Goal: Task Accomplishment & Management: Use online tool/utility

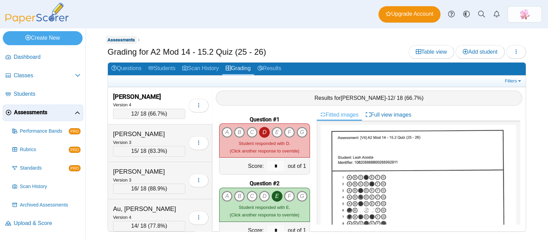
click at [118, 39] on span "Assessments" at bounding box center [120, 39] width 27 height 5
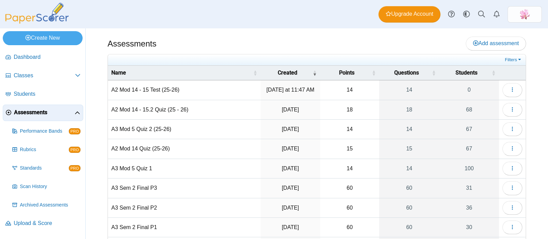
click at [155, 126] on td "A3 Mod 5 Quiz 2 (25-26)" at bounding box center [184, 130] width 153 height 20
click at [509, 127] on icon "button" at bounding box center [511, 128] width 5 height 5
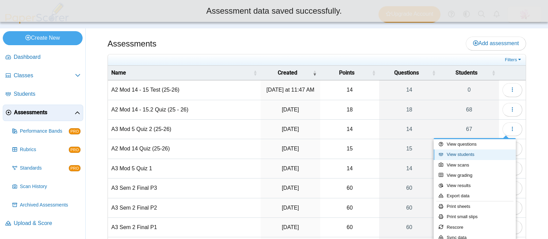
click at [472, 153] on link "View students" at bounding box center [474, 155] width 82 height 10
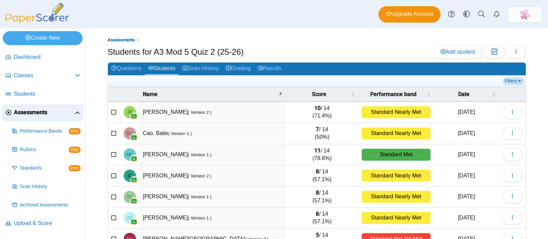
click at [507, 80] on link "Filters" at bounding box center [513, 81] width 21 height 7
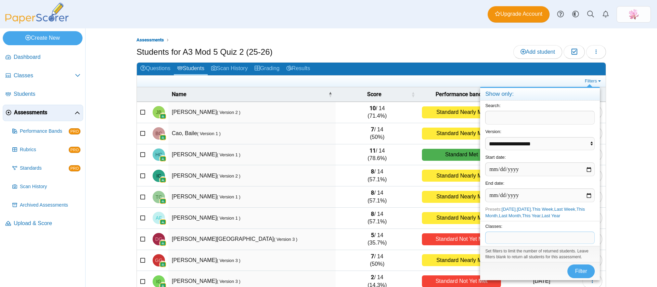
click at [534, 237] on span at bounding box center [540, 238] width 109 height 12
click at [547, 239] on button "Filter" at bounding box center [581, 272] width 27 height 14
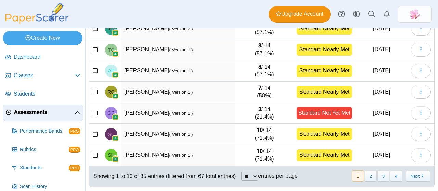
scroll to position [143, 0]
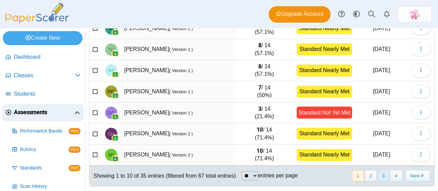
click at [378, 176] on button "3" at bounding box center [384, 175] width 12 height 11
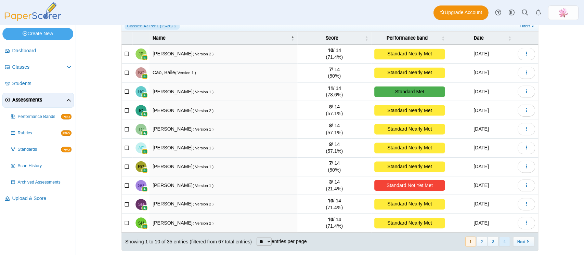
scroll to position [54, 0]
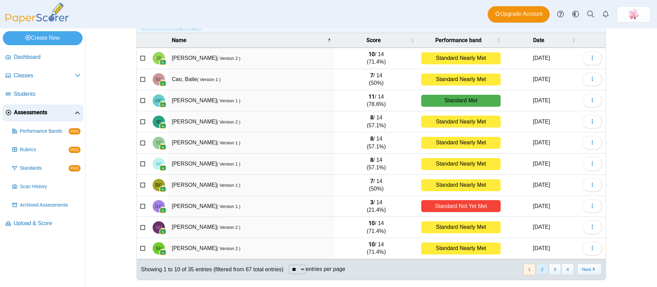
click at [539, 266] on button "2" at bounding box center [542, 269] width 12 height 11
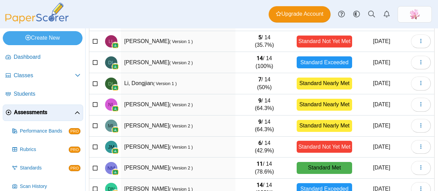
scroll to position [143, 0]
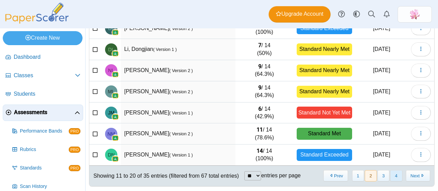
click at [392, 177] on button "4" at bounding box center [396, 175] width 12 height 11
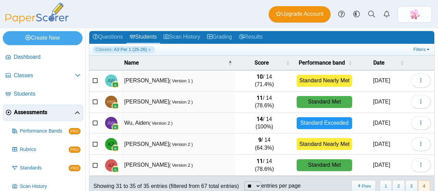
scroll to position [38, 0]
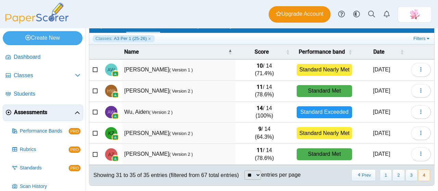
click at [418, 170] on button "4" at bounding box center [424, 175] width 12 height 11
